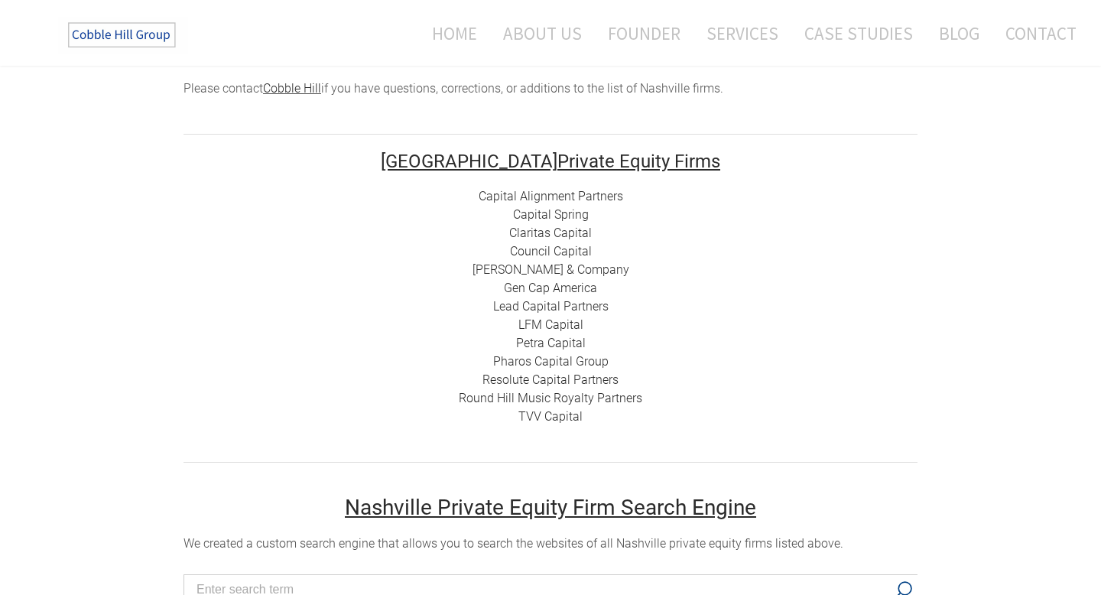
scroll to position [178, 0]
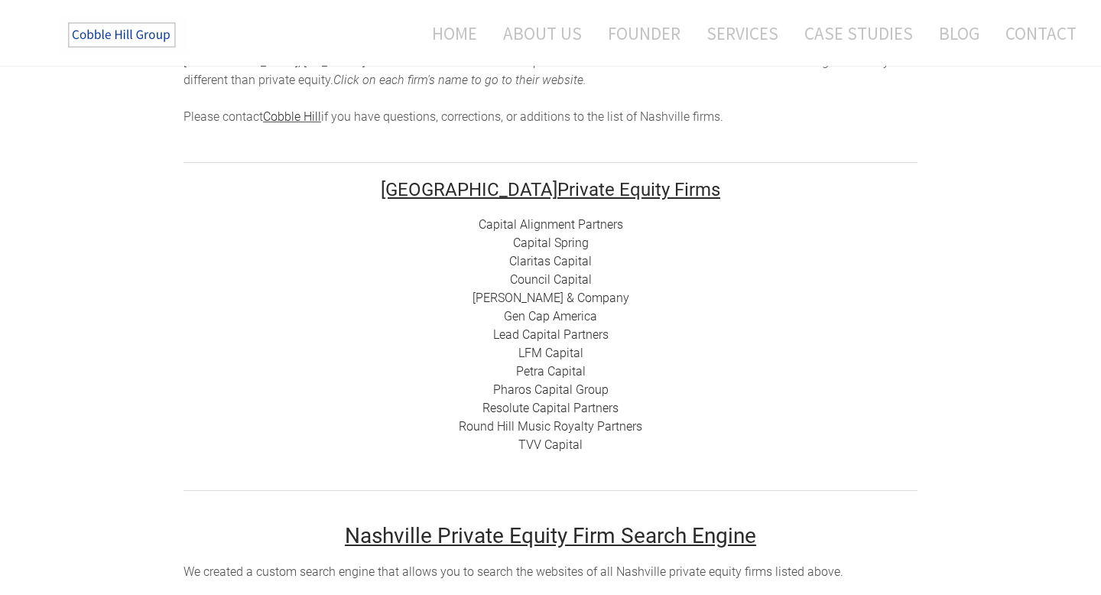
click at [525, 223] on link "Capital Alignment Partners" at bounding box center [550, 224] width 144 height 15
click at [568, 238] on link "Capital Spring" at bounding box center [551, 242] width 76 height 15
click at [556, 264] on link "Claritas Capital" at bounding box center [550, 261] width 83 height 15
click at [557, 278] on link "Council Capital" at bounding box center [551, 279] width 82 height 15
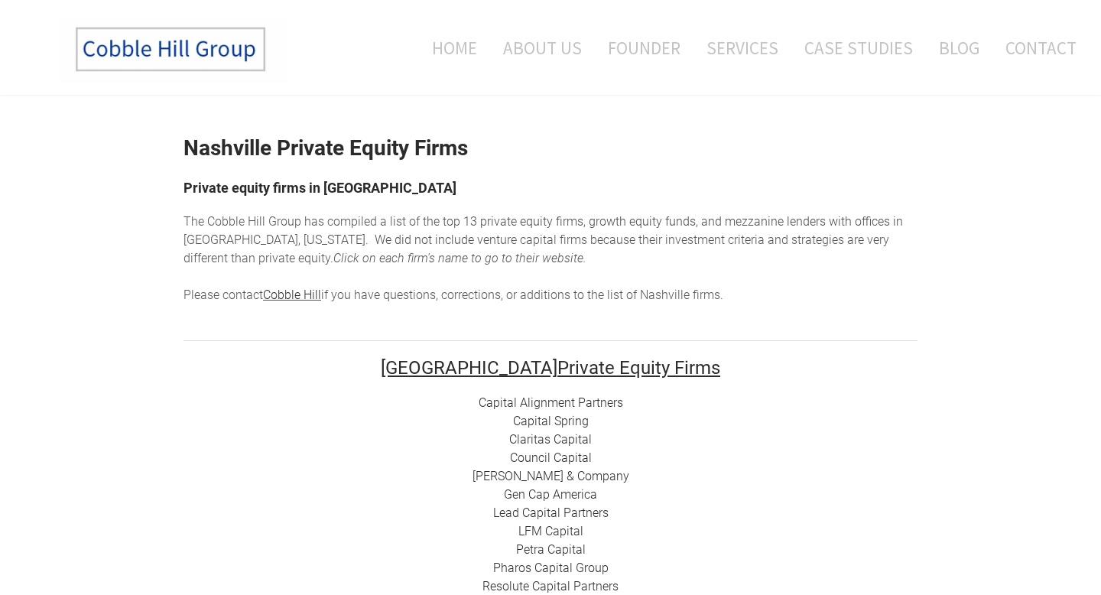
click at [547, 475] on link "[PERSON_NAME] & Company" at bounding box center [550, 476] width 157 height 15
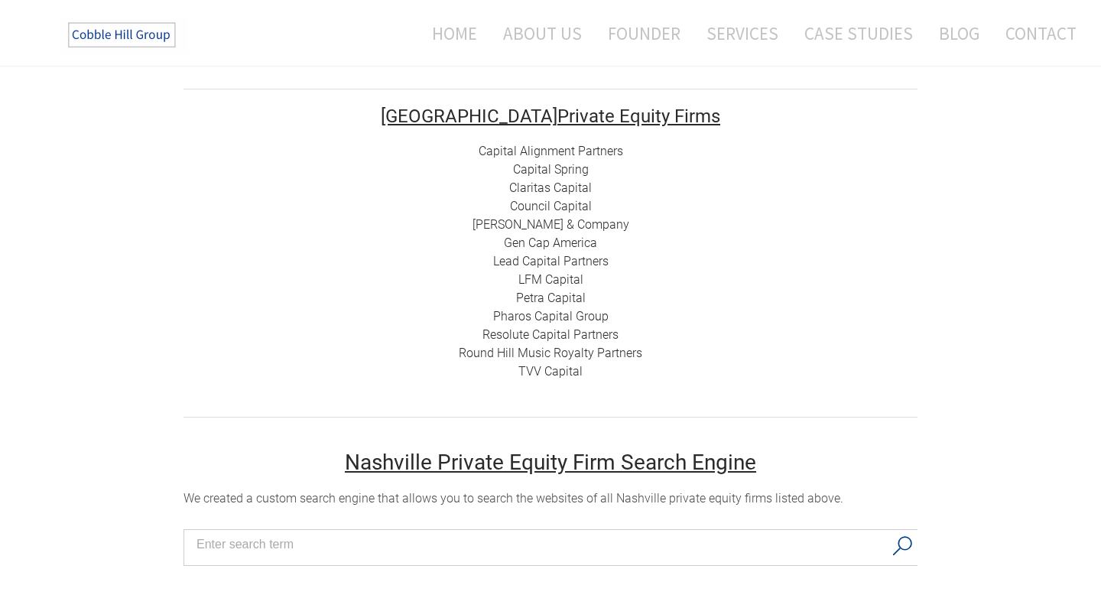
scroll to position [253, 0]
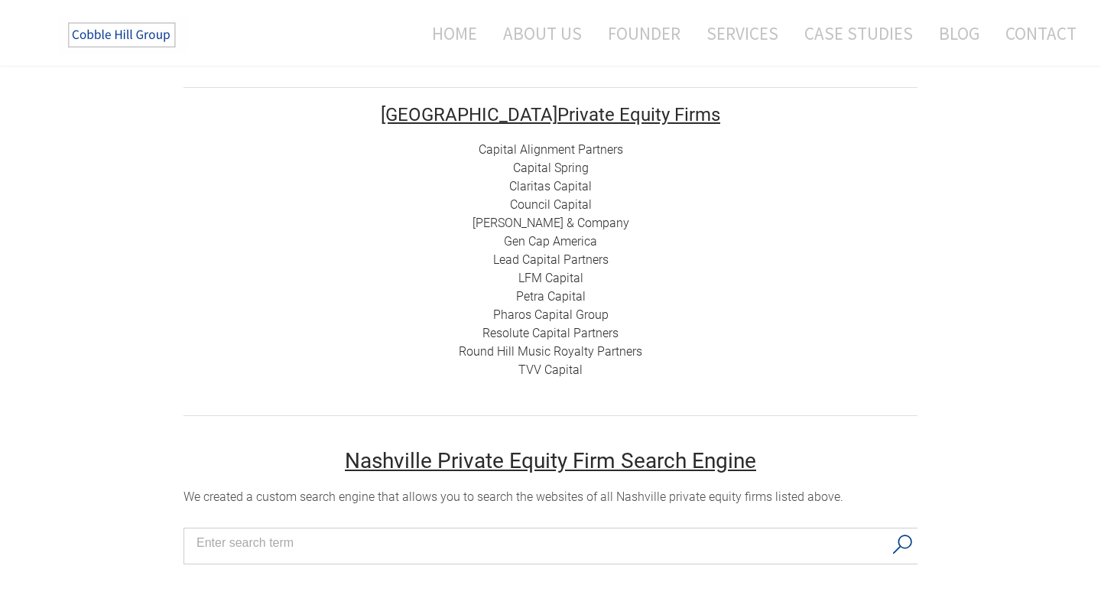
click at [554, 221] on link "[PERSON_NAME] & Company" at bounding box center [550, 223] width 157 height 15
click at [552, 239] on link "Gen Cap America" at bounding box center [550, 241] width 93 height 15
click at [514, 256] on link "Lead Capital Partners" at bounding box center [550, 259] width 115 height 15
click at [533, 276] on link "LFM Capital" at bounding box center [550, 278] width 65 height 15
click at [556, 297] on link "Petra Capital" at bounding box center [551, 296] width 70 height 15
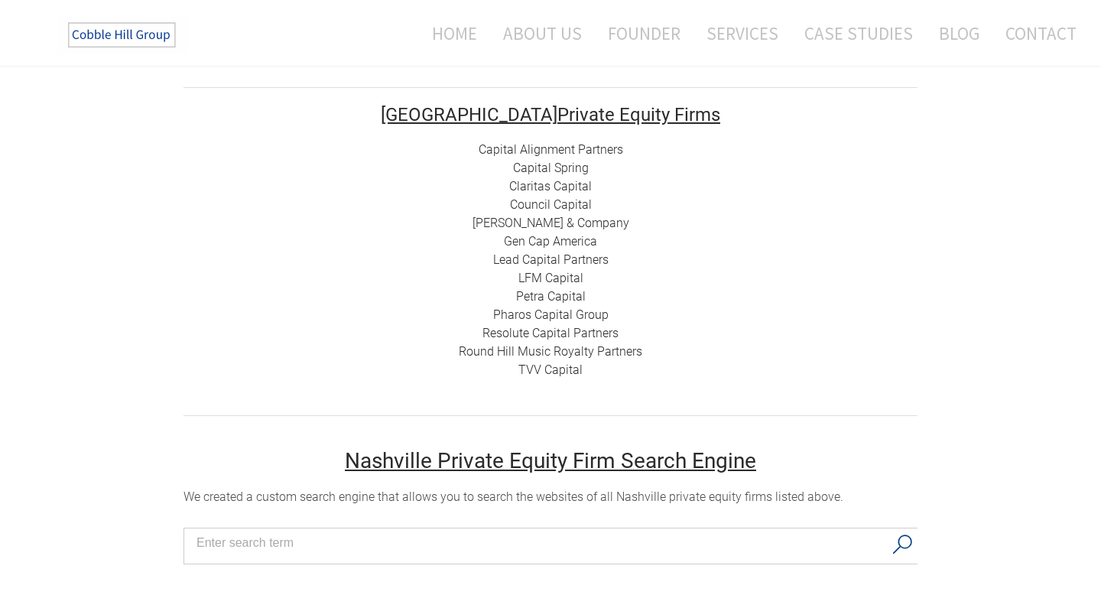
click at [521, 316] on link "Pharos Capital Group" at bounding box center [550, 314] width 115 height 15
click at [565, 332] on link "Resolute Capital Partners" at bounding box center [550, 333] width 136 height 15
click at [543, 372] on link "TVV Capital" at bounding box center [550, 369] width 64 height 15
